Goal: Transaction & Acquisition: Purchase product/service

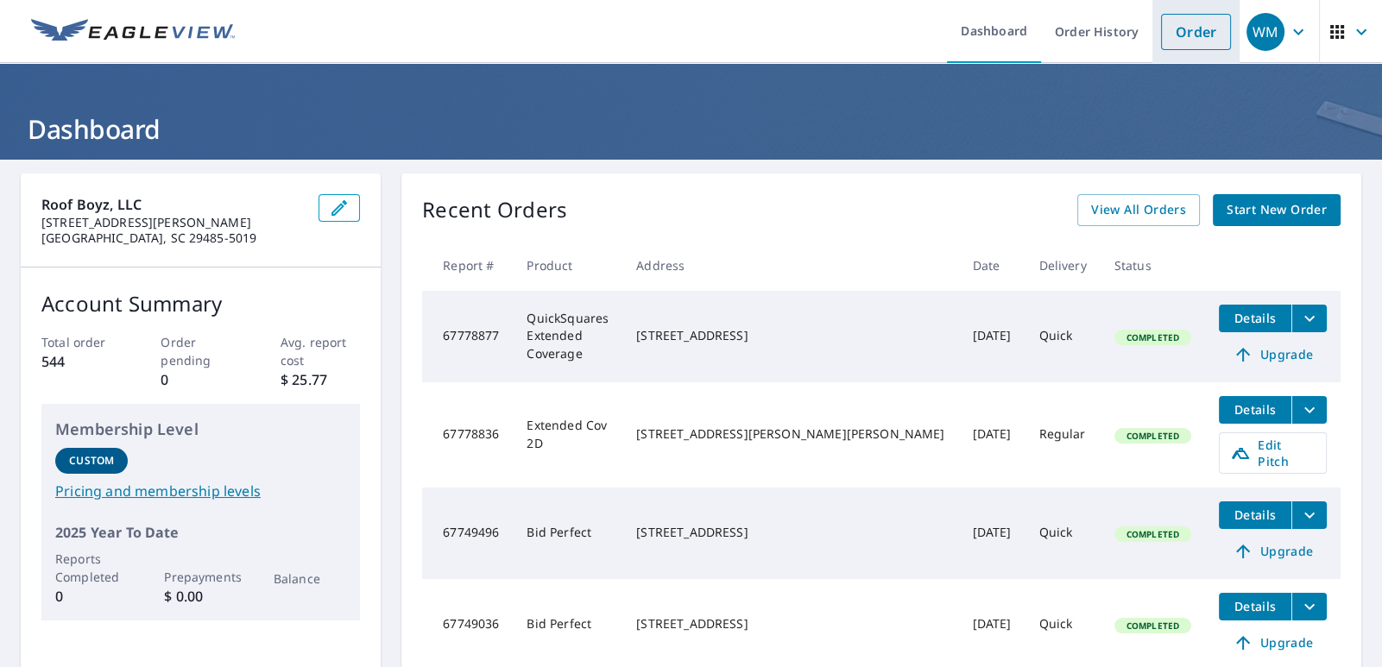
click at [1164, 7] on li "Order" at bounding box center [1195, 31] width 87 height 63
click at [1174, 24] on link "Order" at bounding box center [1196, 32] width 70 height 36
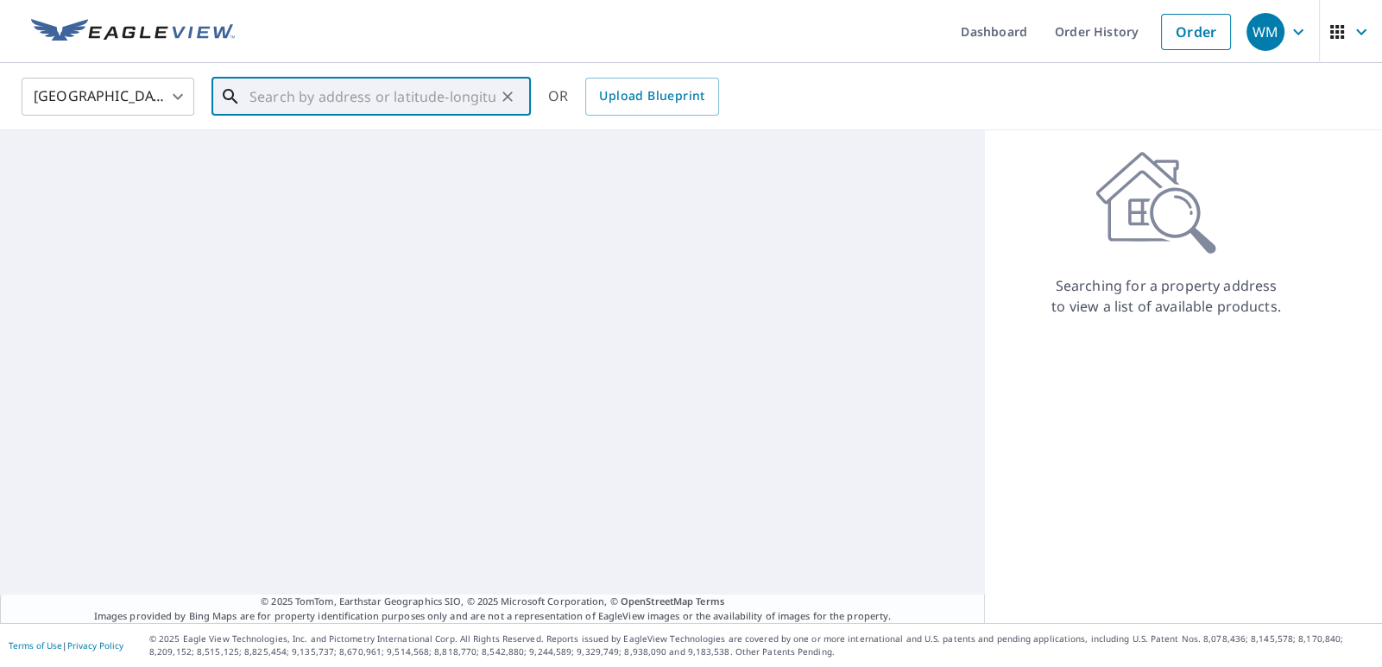
click at [391, 85] on input "text" at bounding box center [372, 96] width 246 height 48
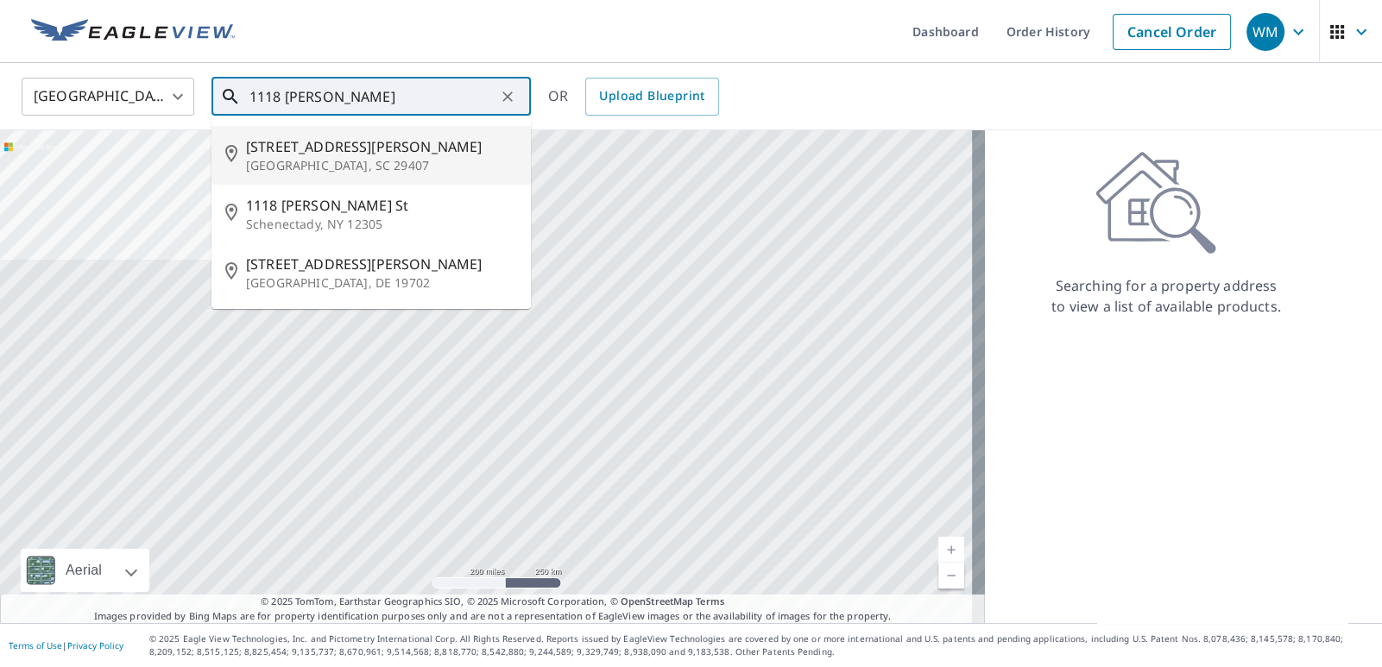
click at [397, 164] on p "[GEOGRAPHIC_DATA], SC 29407" at bounding box center [381, 165] width 271 height 17
type input "[STREET_ADDRESS][PERSON_NAME]"
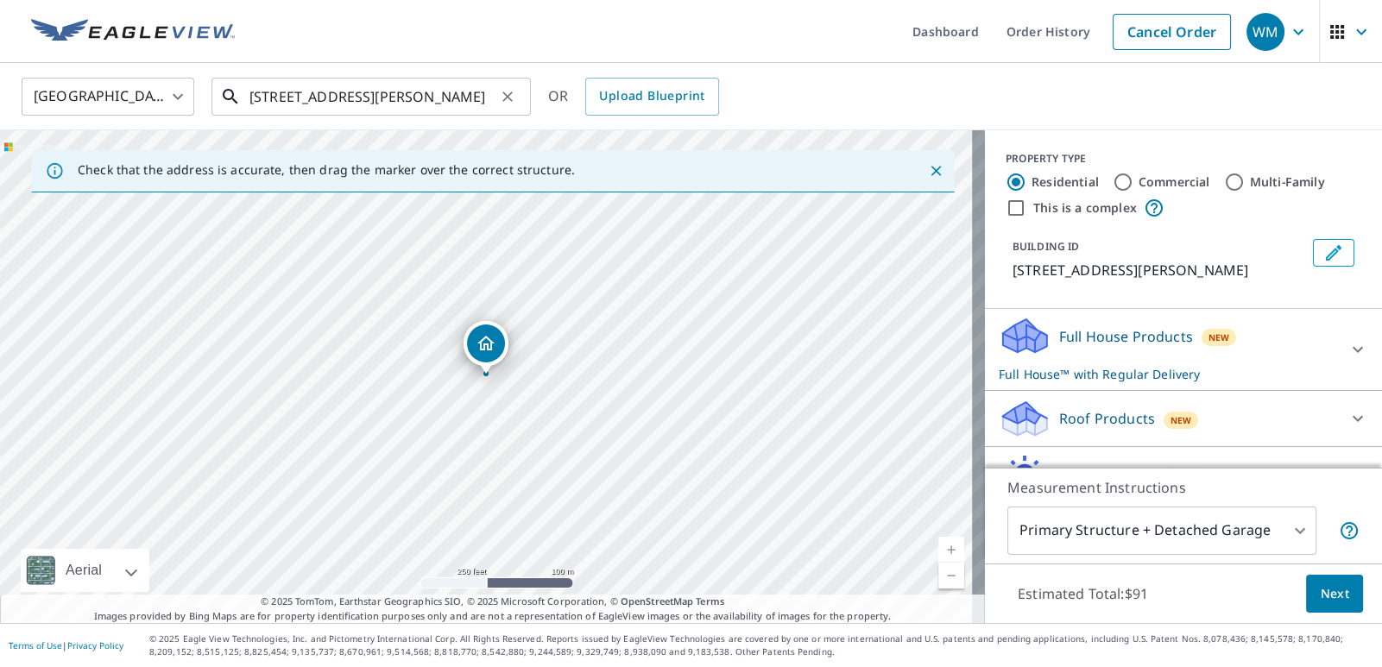
click at [325, 93] on input "[STREET_ADDRESS][PERSON_NAME]" at bounding box center [372, 96] width 246 height 48
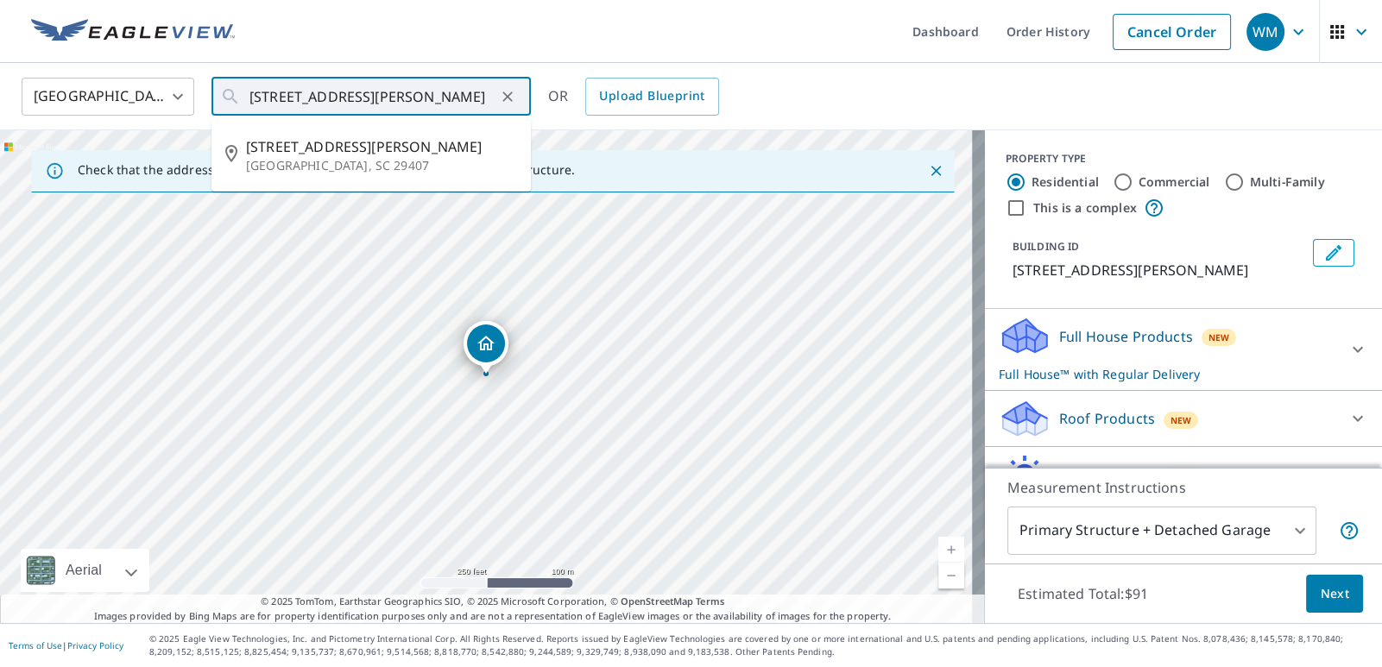
drag, startPoint x: 325, startPoint y: 98, endPoint x: 532, endPoint y: 16, distance: 222.8
click at [532, 16] on ul "Dashboard Order History Cancel Order" at bounding box center [742, 31] width 994 height 63
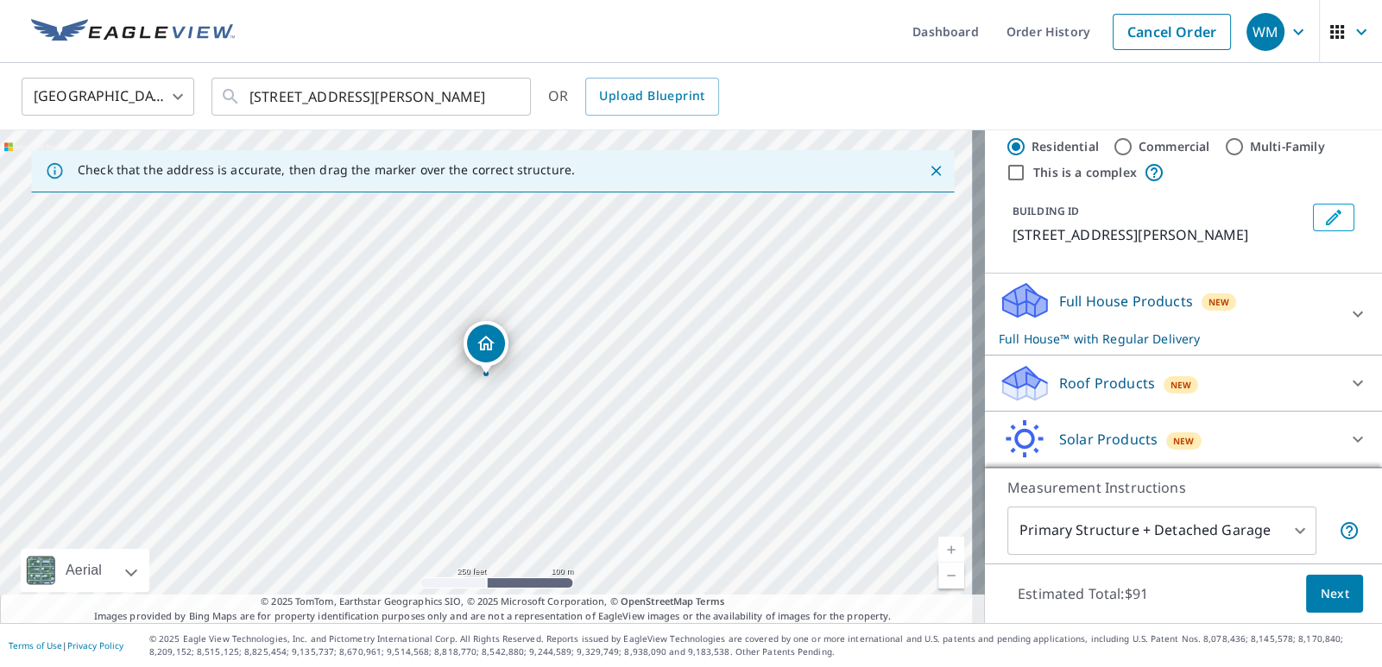
scroll to position [66, 0]
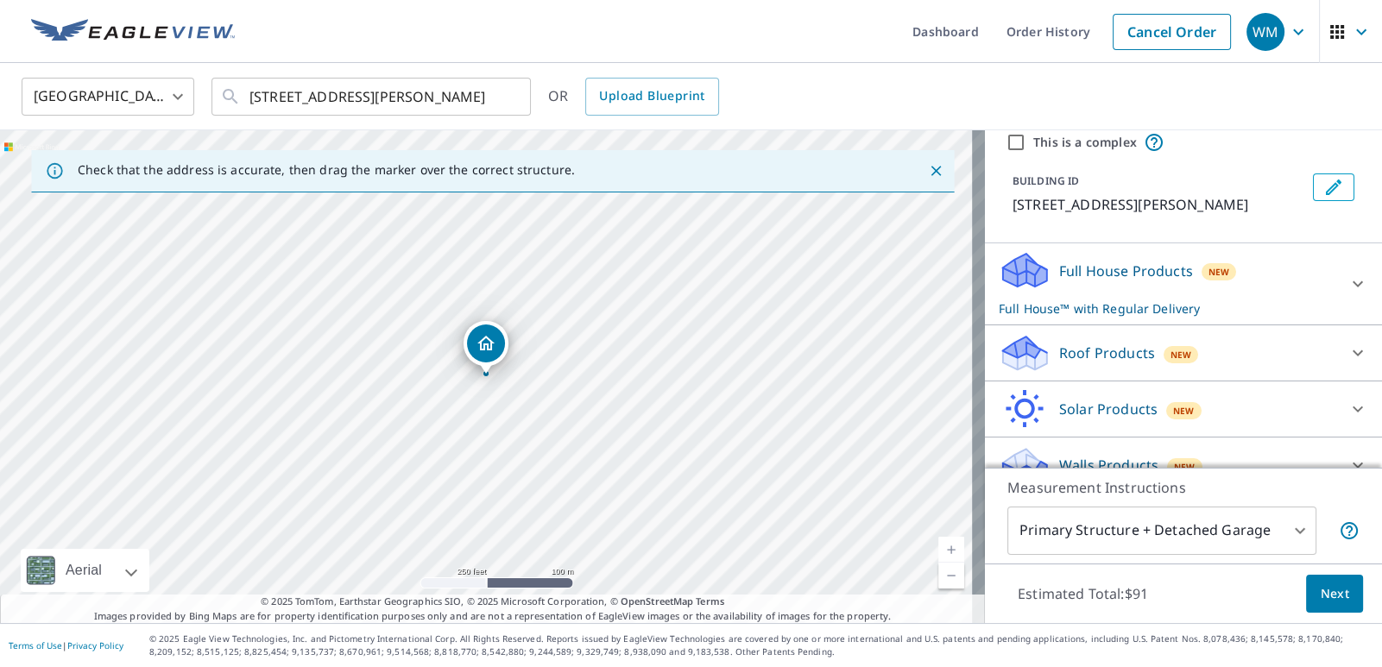
click at [1163, 361] on div "New" at bounding box center [1180, 354] width 35 height 17
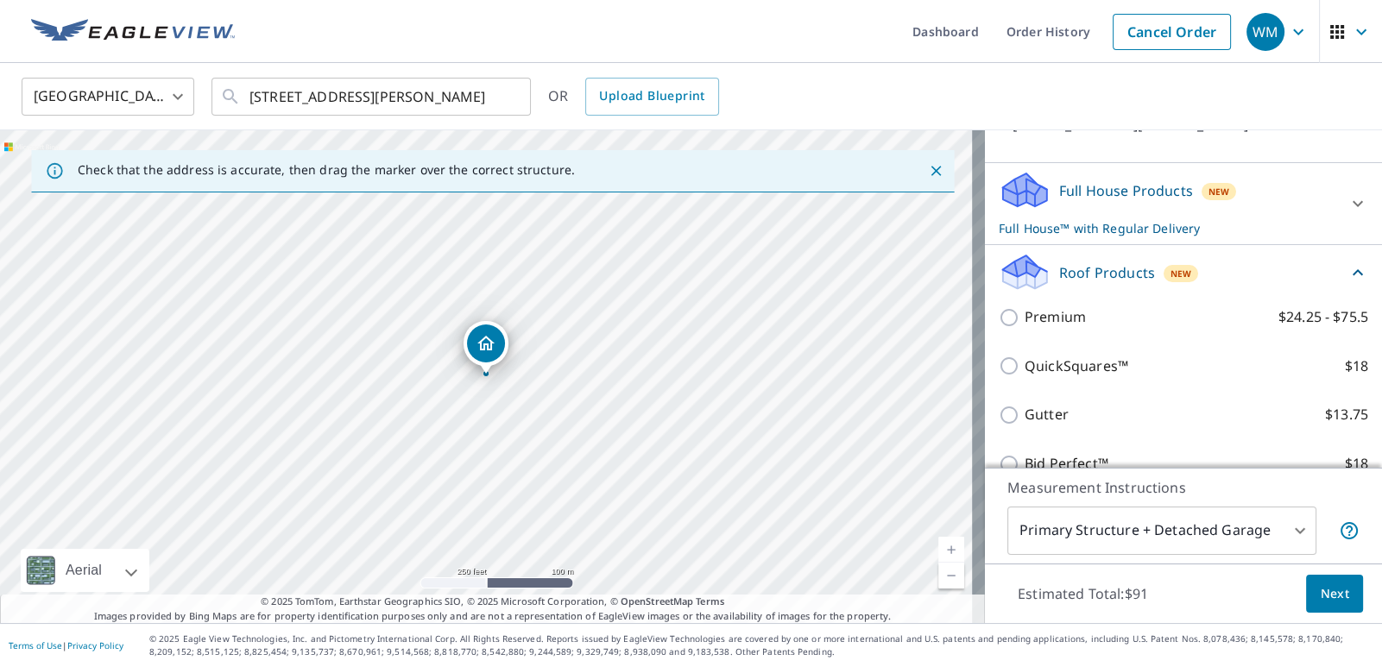
scroll to position [212, 0]
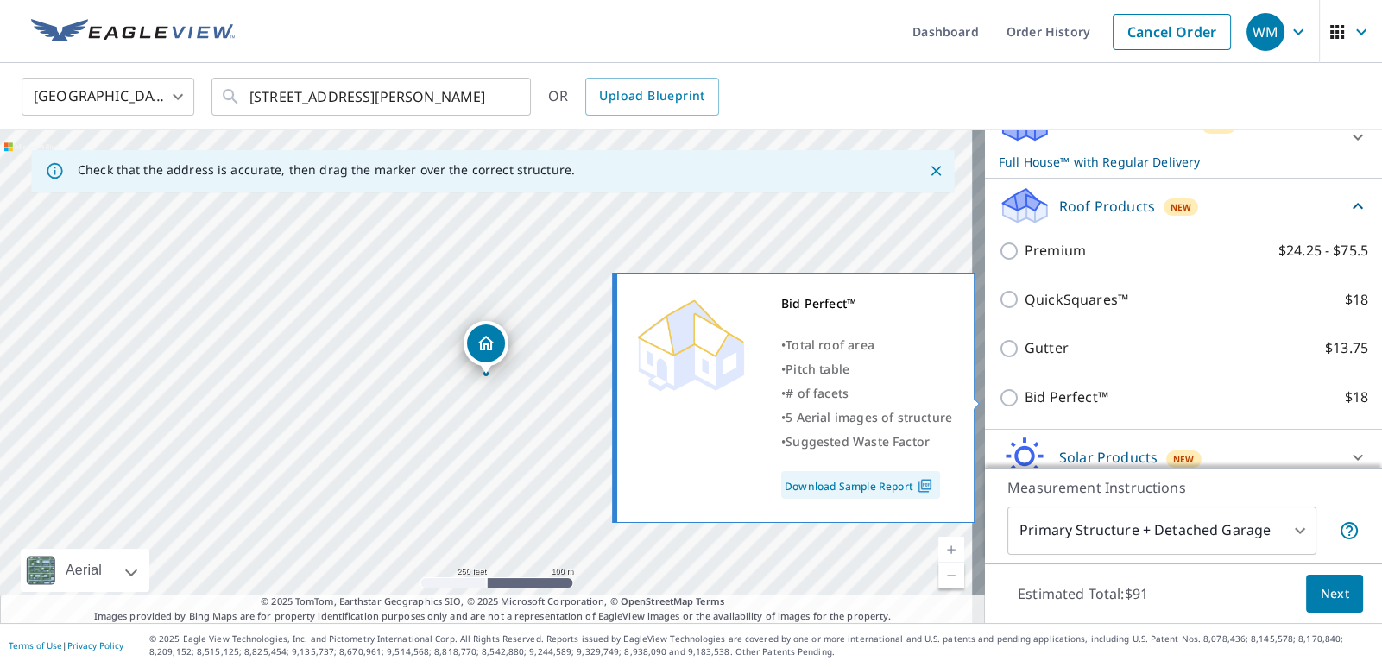
click at [1046, 399] on p "Bid Perfect™" at bounding box center [1066, 398] width 84 height 22
click at [1024, 399] on input "Bid Perfect™ $18" at bounding box center [1012, 398] width 26 height 21
checkbox input "true"
checkbox input "false"
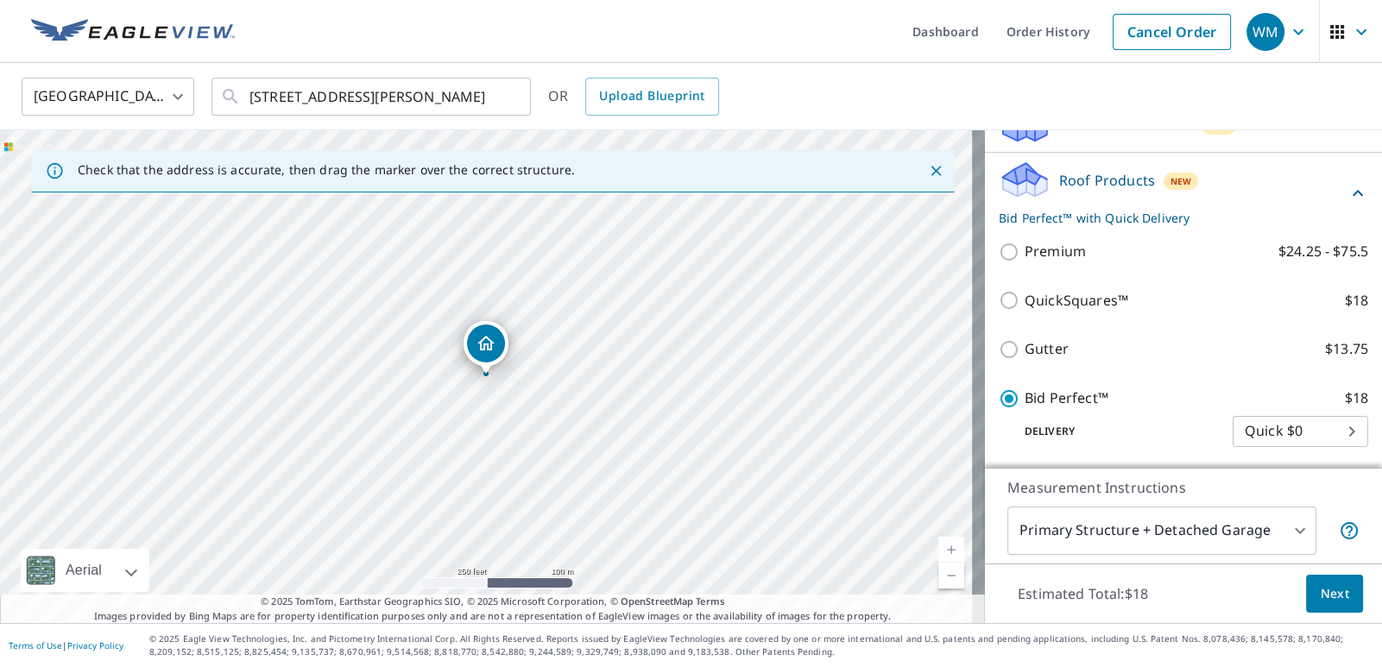
scroll to position [325, 0]
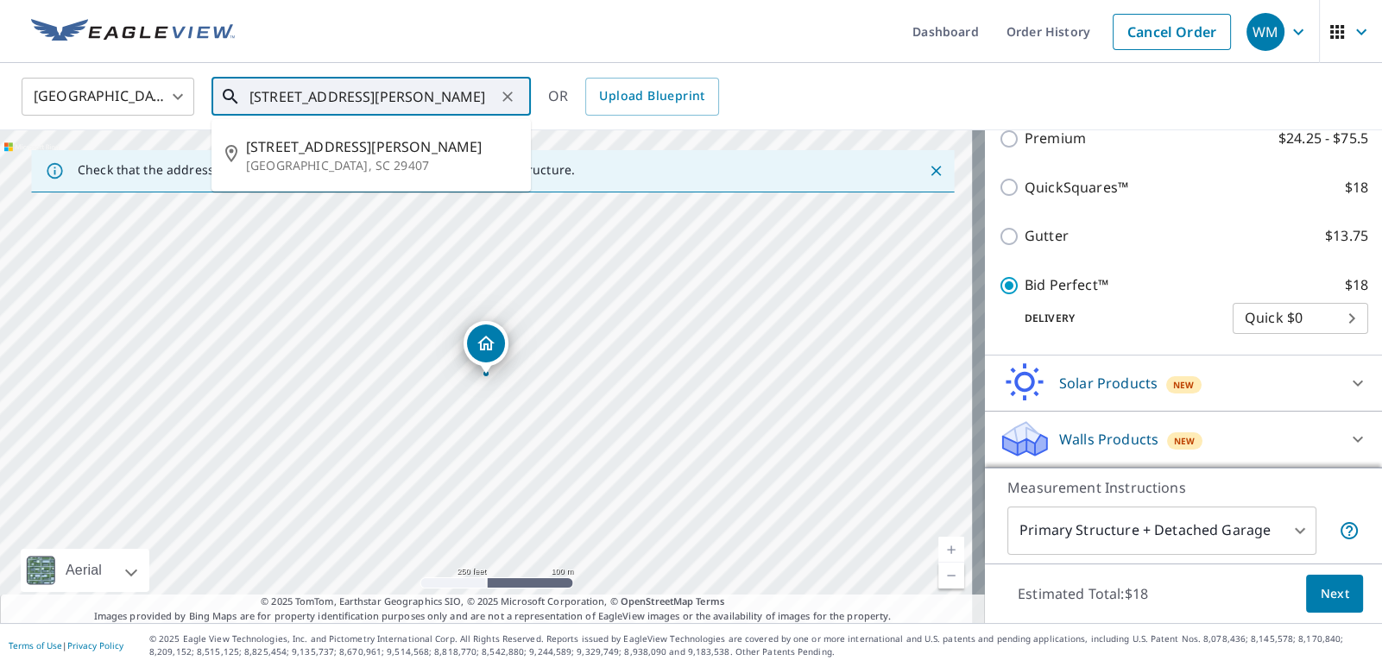
click at [444, 108] on input "[STREET_ADDRESS][PERSON_NAME]" at bounding box center [372, 96] width 246 height 48
click at [499, 95] on icon "Clear" at bounding box center [507, 96] width 17 height 17
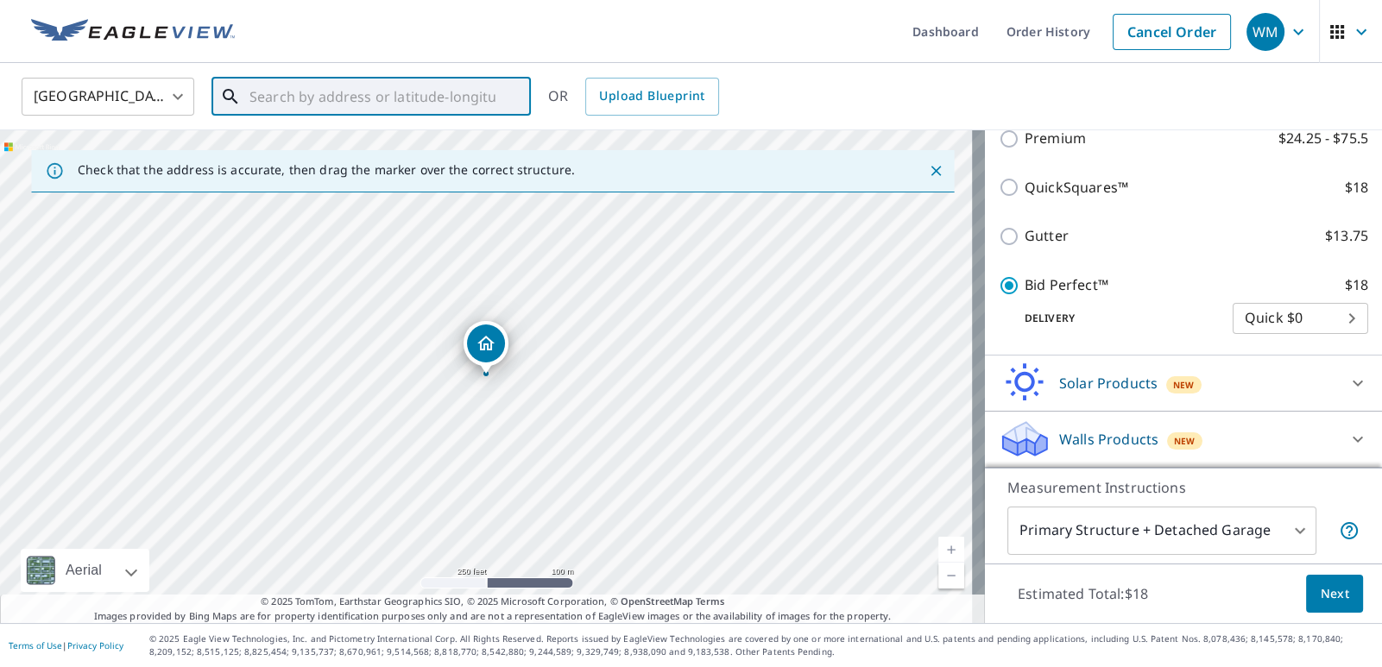
paste input "[STREET_ADDRESS][PERSON_NAME]"
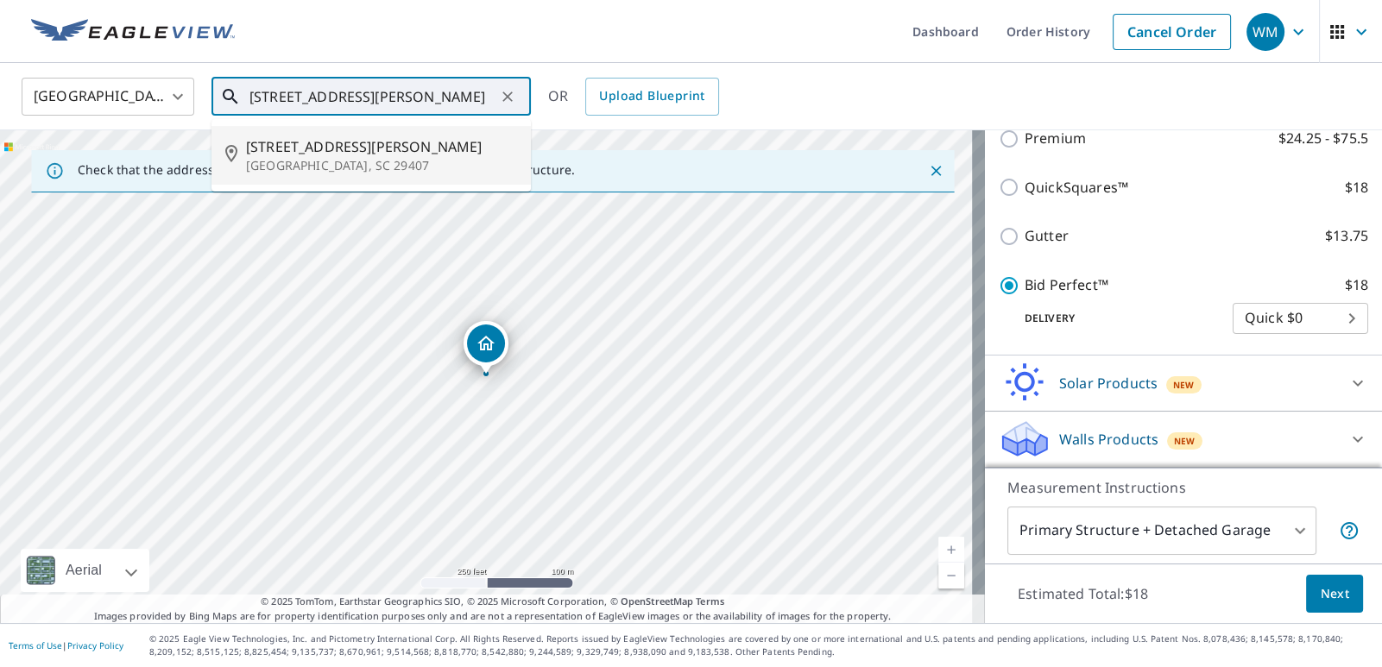
click at [398, 188] on ul "[STREET_ADDRESS][PERSON_NAME]" at bounding box center [370, 155] width 319 height 72
click at [390, 171] on p "[GEOGRAPHIC_DATA], SC 29407" at bounding box center [381, 165] width 271 height 17
type input "[STREET_ADDRESS][PERSON_NAME]"
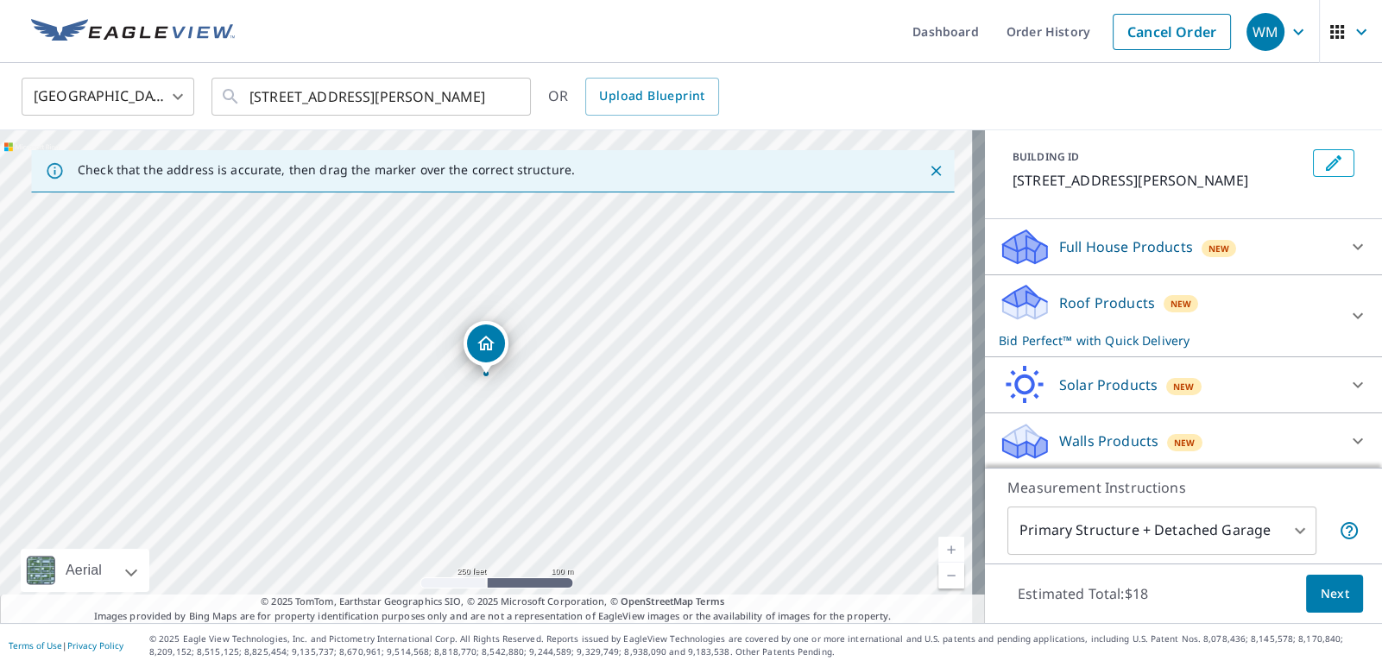
scroll to position [90, 0]
click at [1277, 306] on div "Roof Products New Bid Perfect™ with Quick Delivery" at bounding box center [1168, 315] width 338 height 67
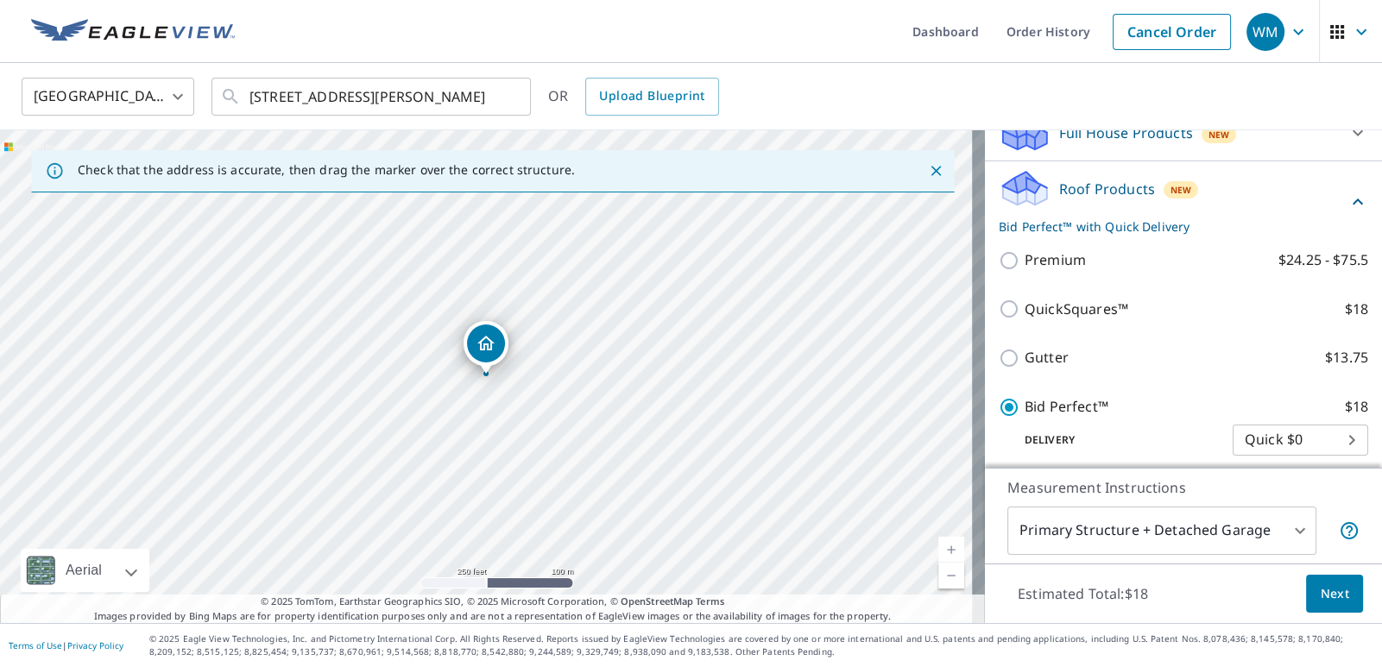
scroll to position [219, 0]
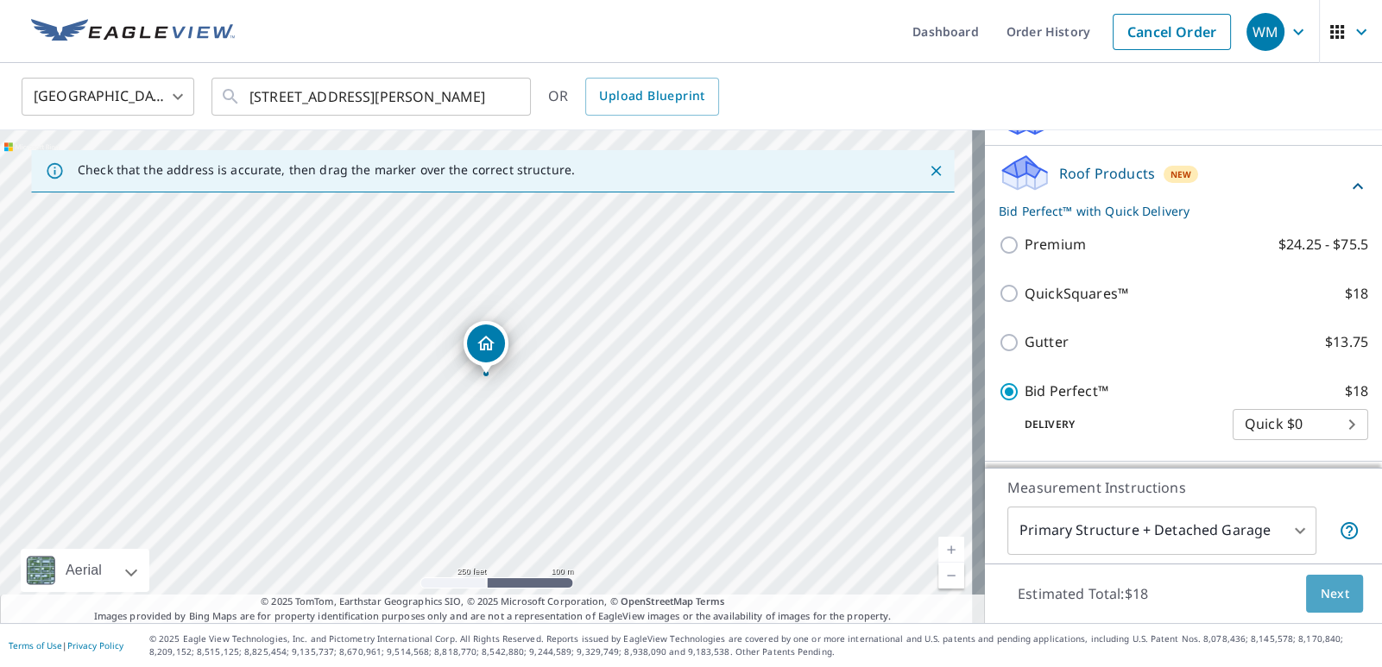
click at [1332, 589] on span "Next" at bounding box center [1334, 594] width 29 height 22
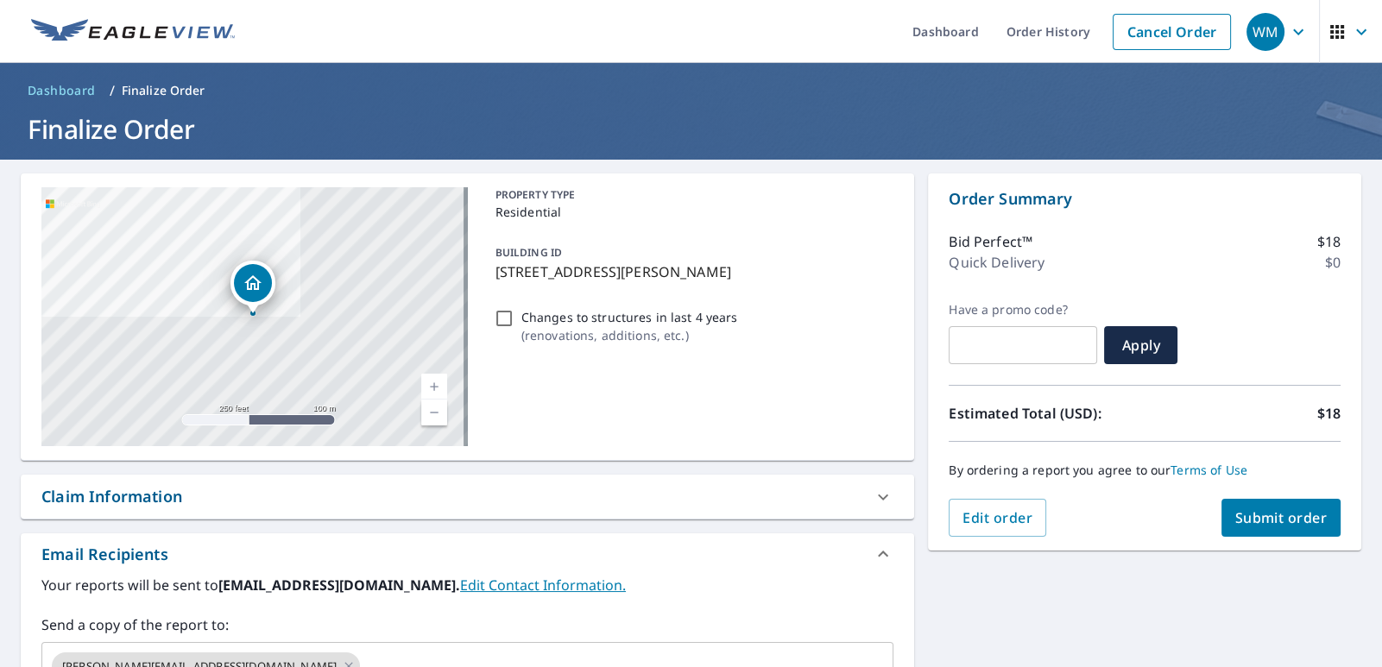
click at [1269, 530] on button "Submit order" at bounding box center [1281, 518] width 120 height 38
checkbox input "true"
